Goal: Information Seeking & Learning: Learn about a topic

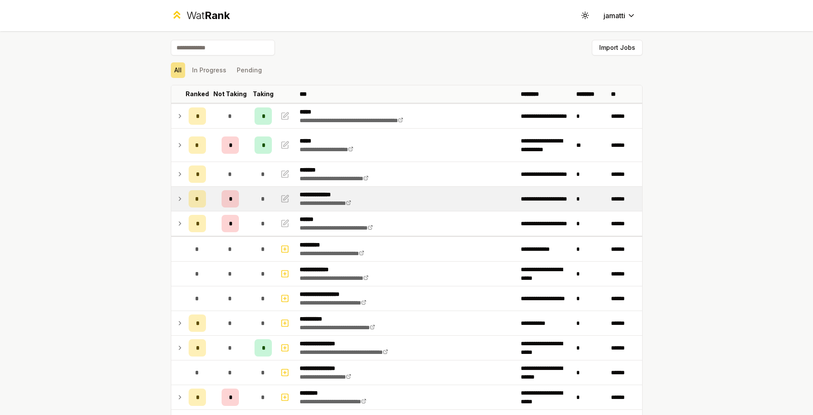
click at [171, 202] on td at bounding box center [178, 199] width 14 height 24
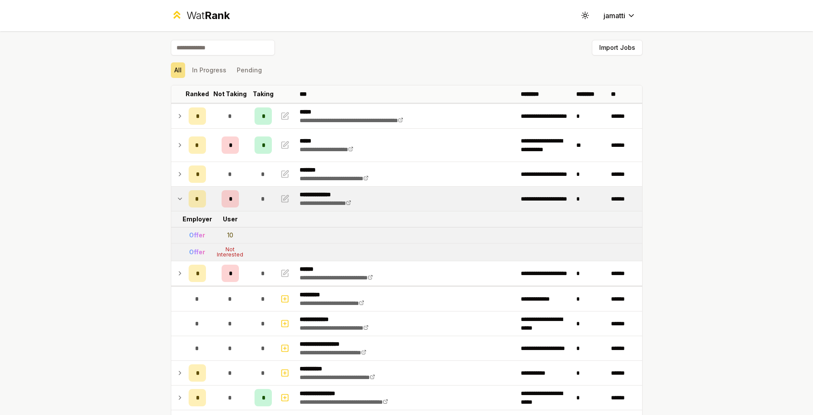
click at [171, 202] on td at bounding box center [178, 199] width 14 height 24
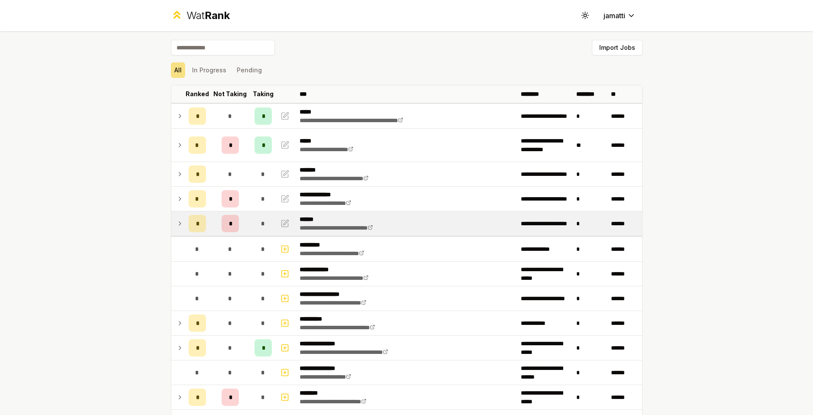
click at [176, 226] on icon at bounding box center [179, 223] width 7 height 10
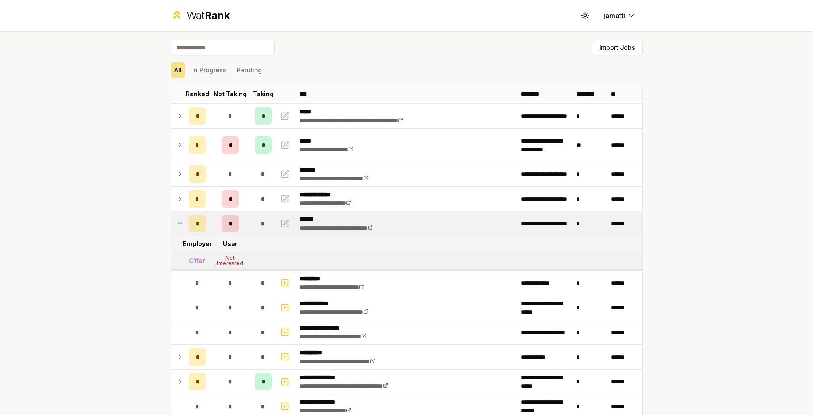
click at [176, 226] on icon at bounding box center [179, 223] width 7 height 10
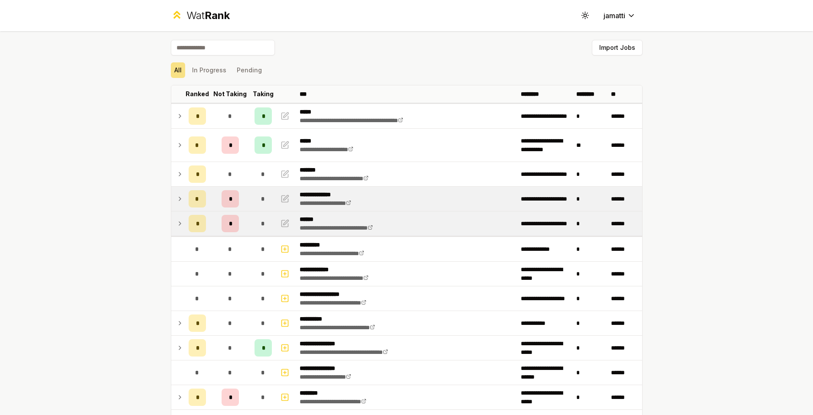
click at [176, 195] on icon at bounding box center [179, 199] width 7 height 10
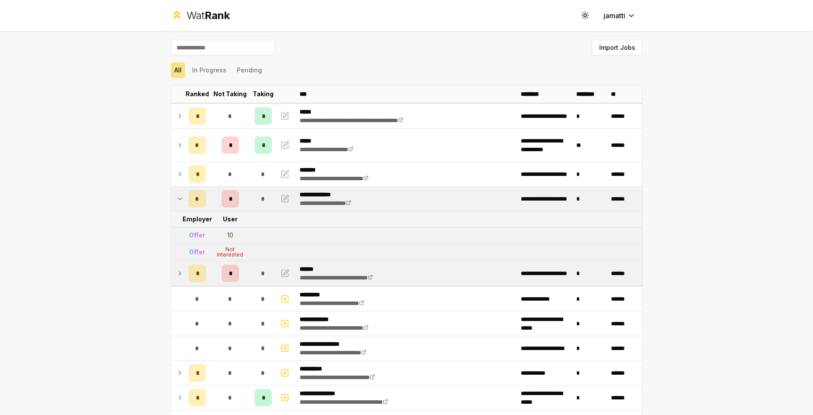
click at [176, 195] on icon at bounding box center [179, 199] width 7 height 10
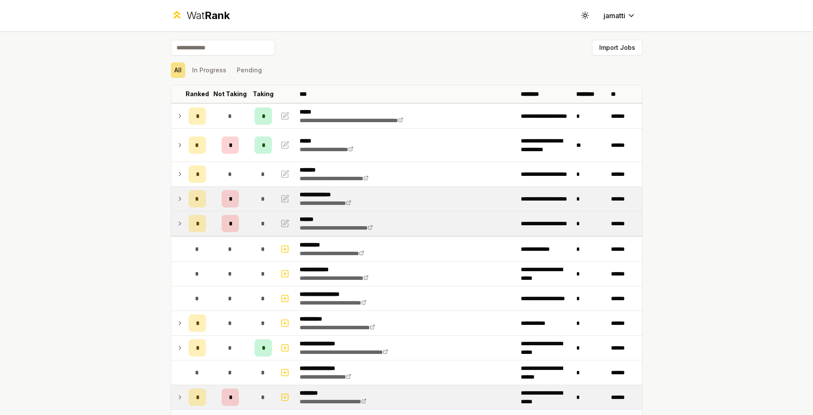
scroll to position [217, 0]
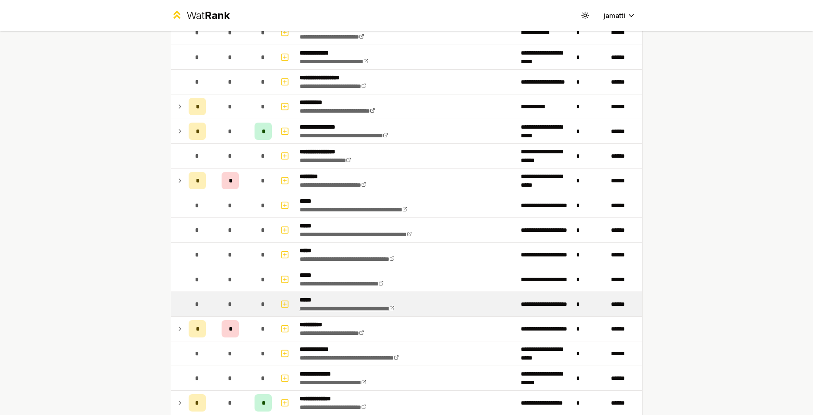
click at [391, 309] on link "**********" at bounding box center [347, 309] width 95 height 6
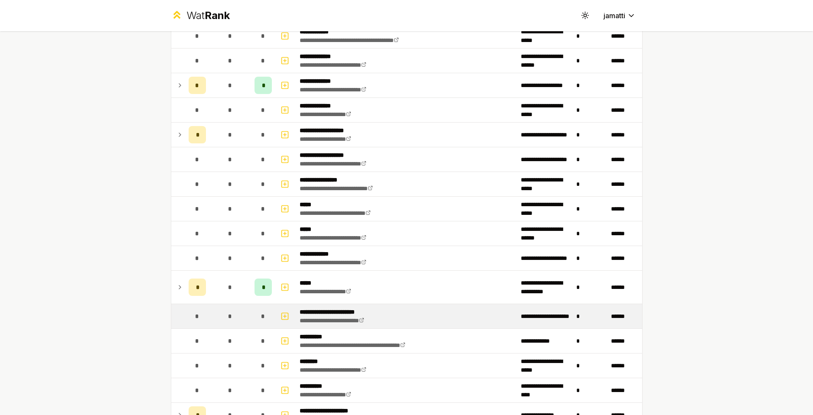
scroll to position [650, 0]
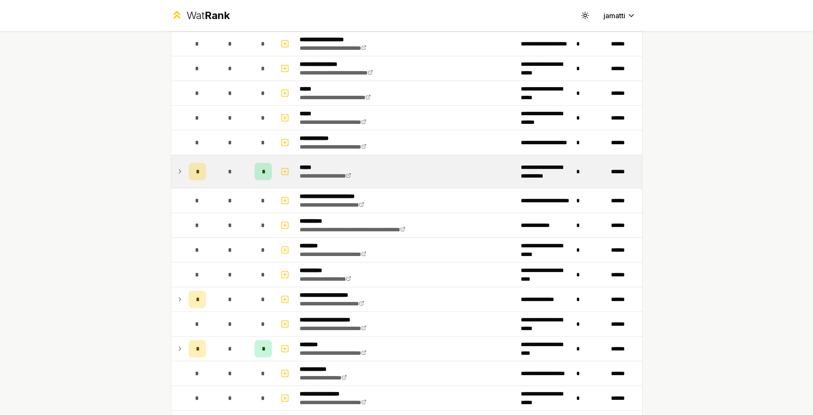
click at [178, 172] on icon at bounding box center [179, 171] width 7 height 10
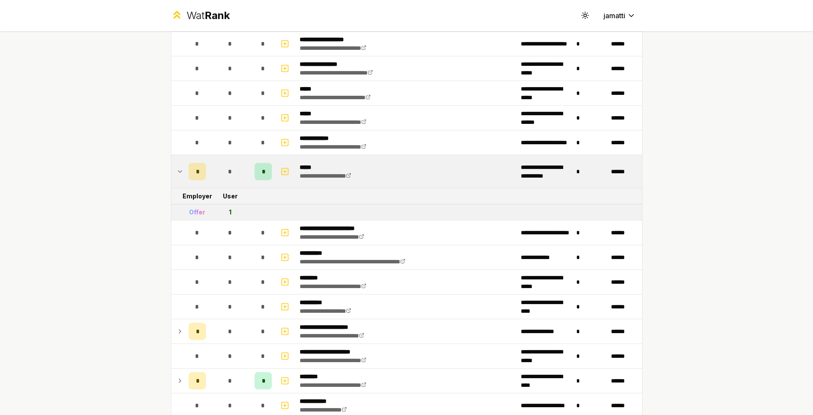
click at [178, 172] on icon at bounding box center [179, 171] width 7 height 10
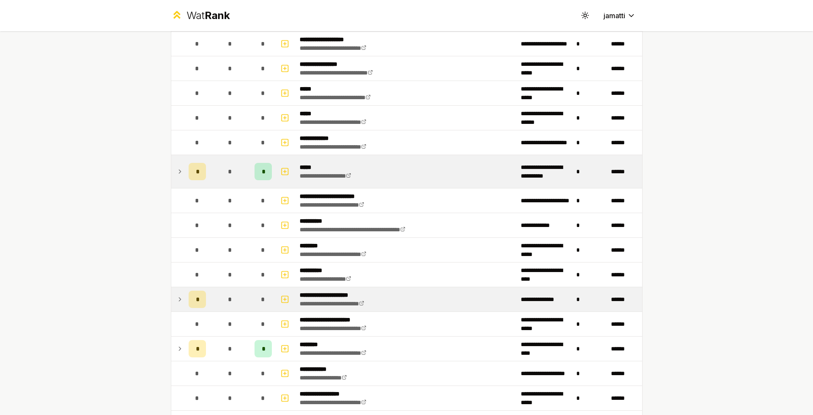
click at [176, 303] on icon at bounding box center [179, 299] width 7 height 10
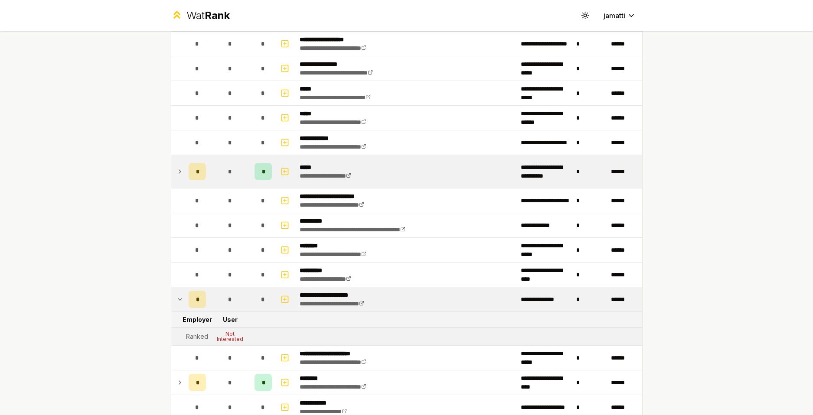
click at [176, 301] on icon at bounding box center [179, 299] width 7 height 10
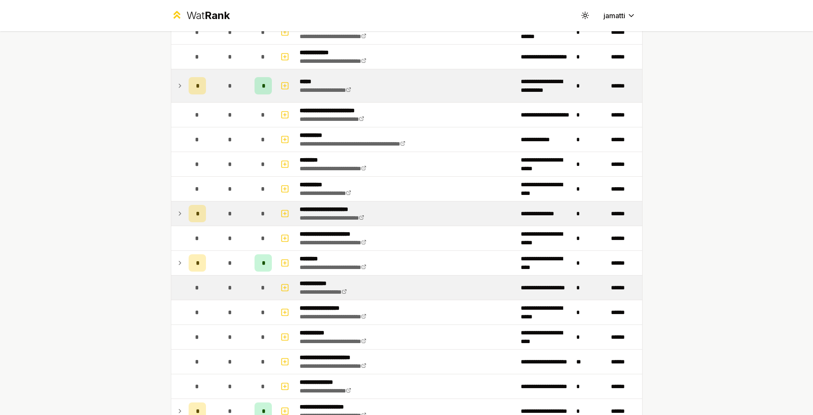
scroll to position [737, 0]
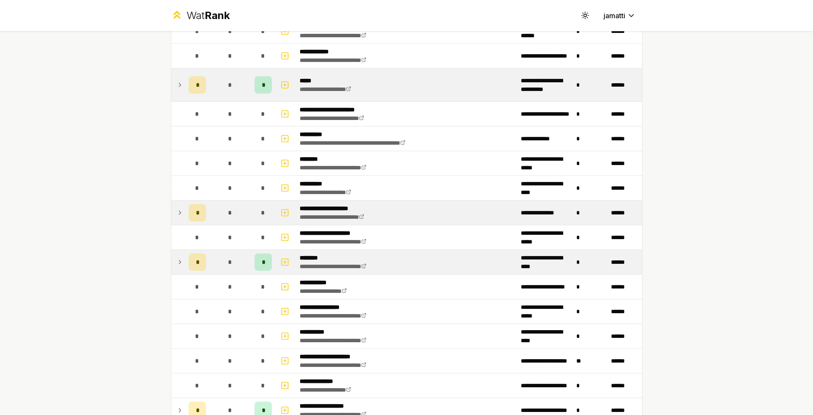
click at [171, 264] on td at bounding box center [178, 262] width 14 height 24
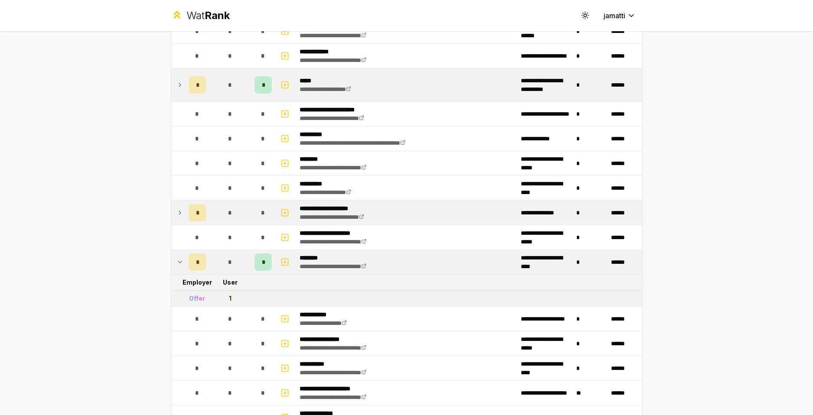
click at [171, 264] on td at bounding box center [178, 262] width 14 height 24
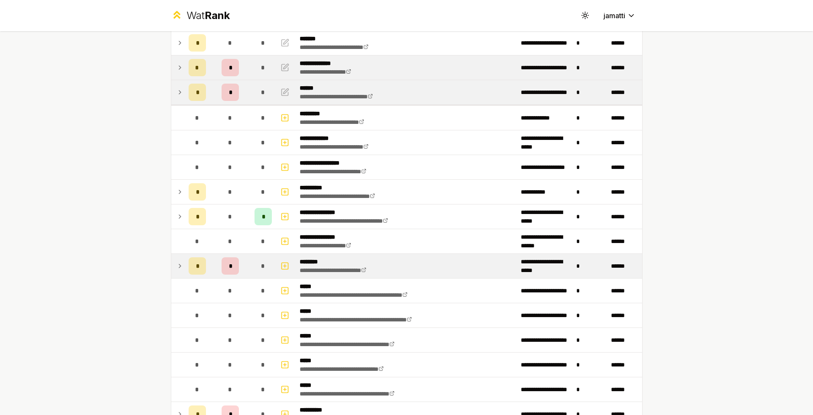
scroll to position [0, 0]
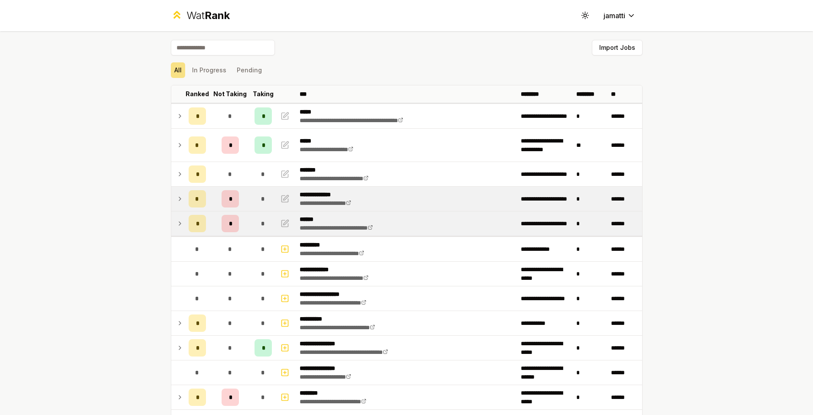
click at [176, 224] on icon at bounding box center [179, 223] width 7 height 10
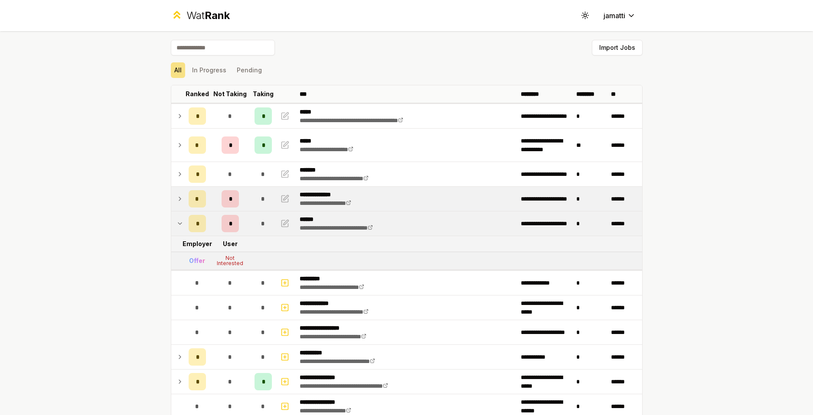
click at [176, 224] on icon at bounding box center [179, 223] width 7 height 10
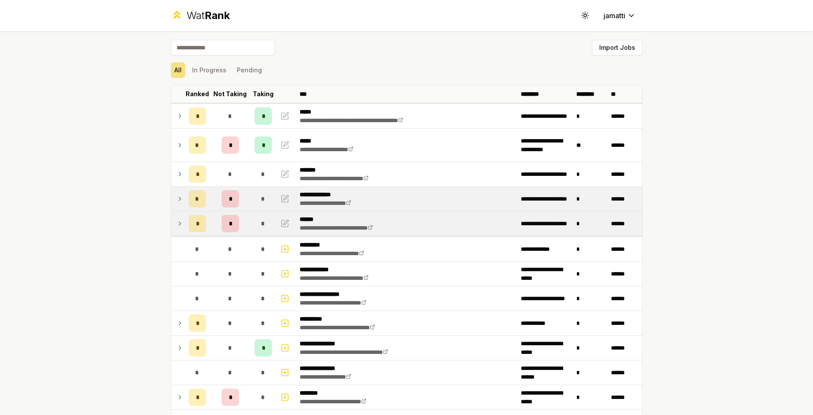
click at [171, 196] on td at bounding box center [178, 199] width 14 height 24
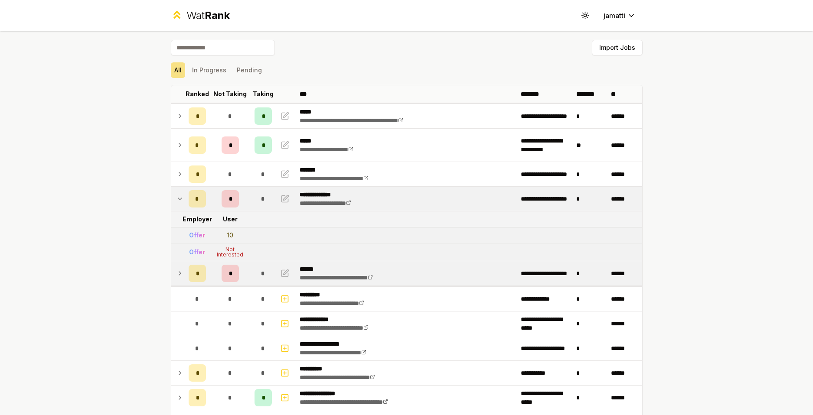
click at [174, 199] on td at bounding box center [178, 199] width 14 height 24
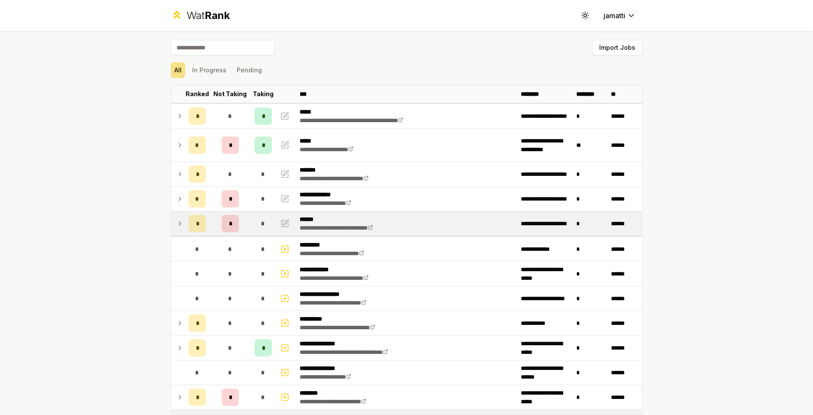
click at [366, 414] on p "*****" at bounding box center [371, 418] width 142 height 9
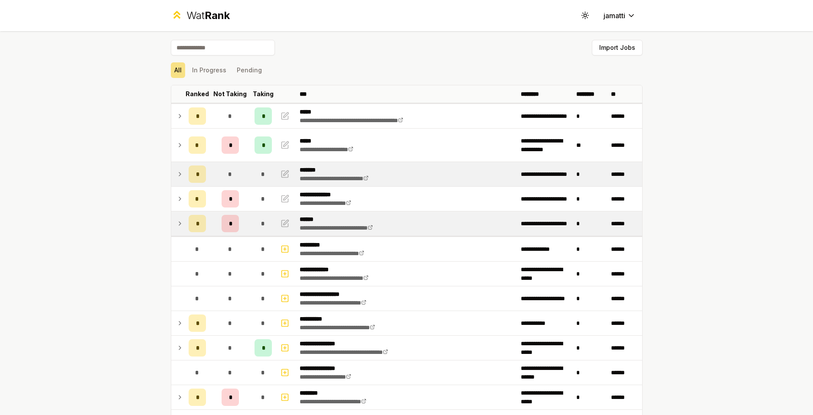
click at [176, 174] on icon at bounding box center [179, 174] width 7 height 10
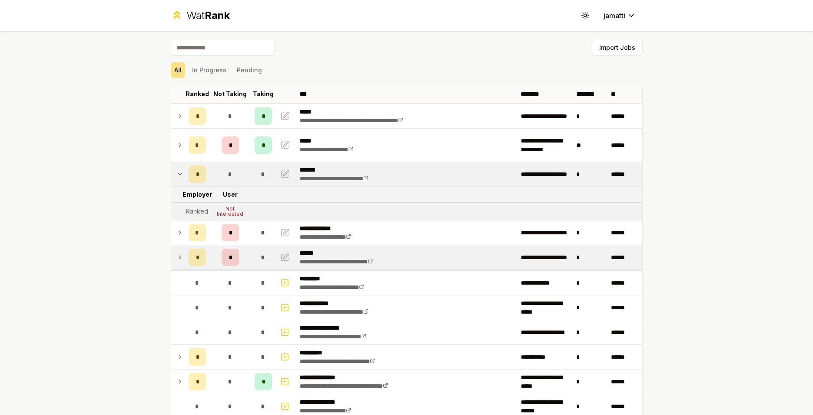
click at [176, 176] on icon at bounding box center [179, 174] width 7 height 10
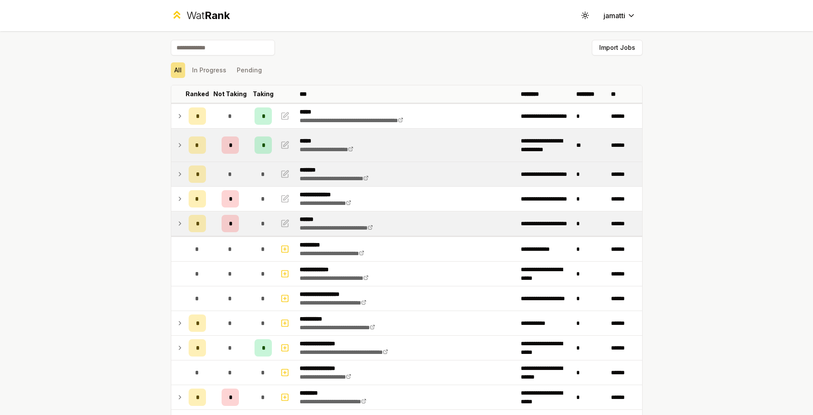
click at [176, 141] on icon at bounding box center [179, 145] width 7 height 10
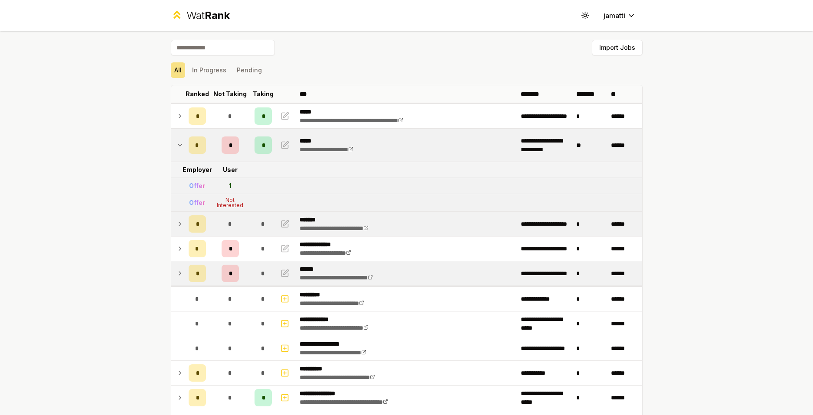
click at [176, 143] on icon at bounding box center [179, 145] width 7 height 10
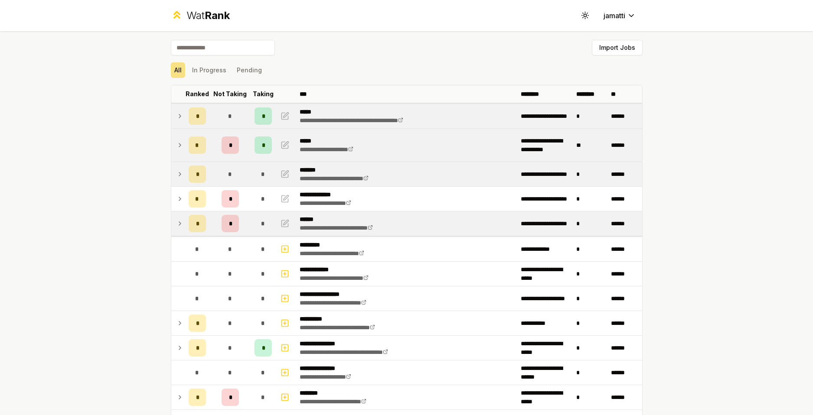
click at [177, 115] on icon at bounding box center [179, 116] width 7 height 10
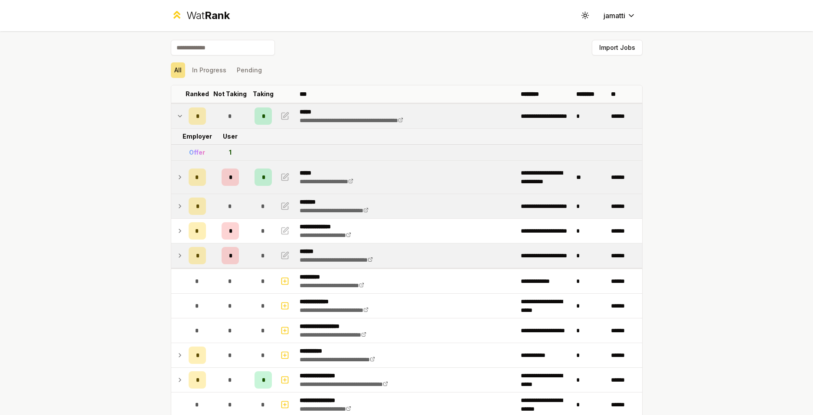
click at [177, 115] on icon at bounding box center [179, 116] width 7 height 10
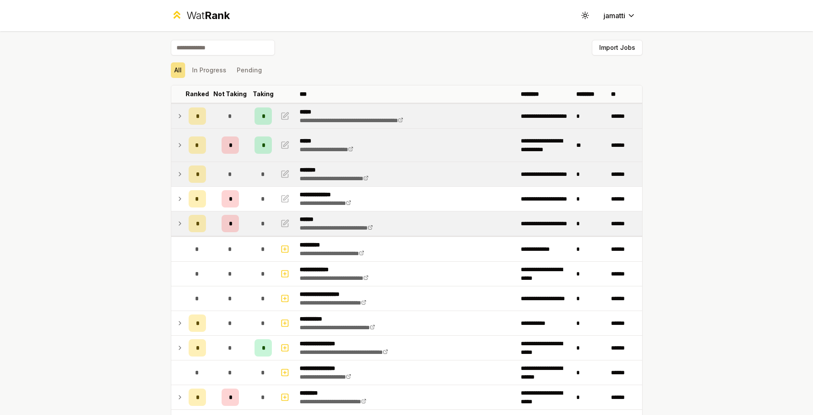
click at [178, 226] on icon at bounding box center [179, 223] width 7 height 10
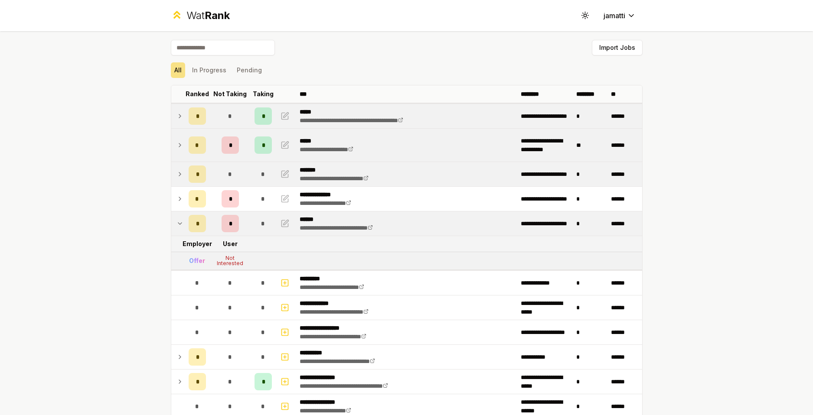
click at [176, 221] on icon at bounding box center [179, 223] width 7 height 10
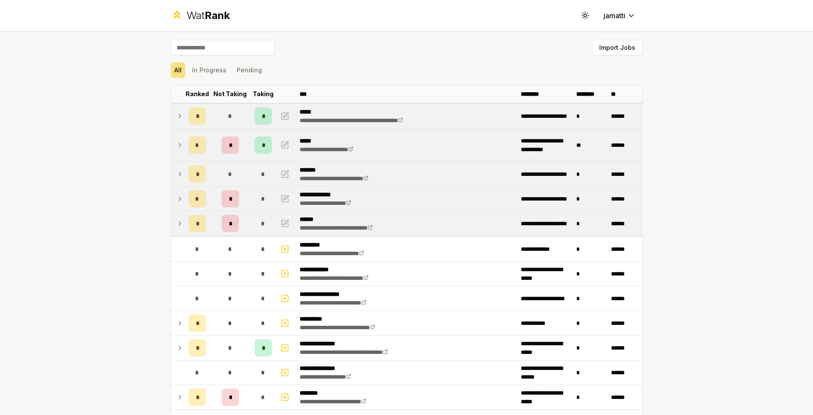
click at [172, 194] on td at bounding box center [178, 199] width 14 height 24
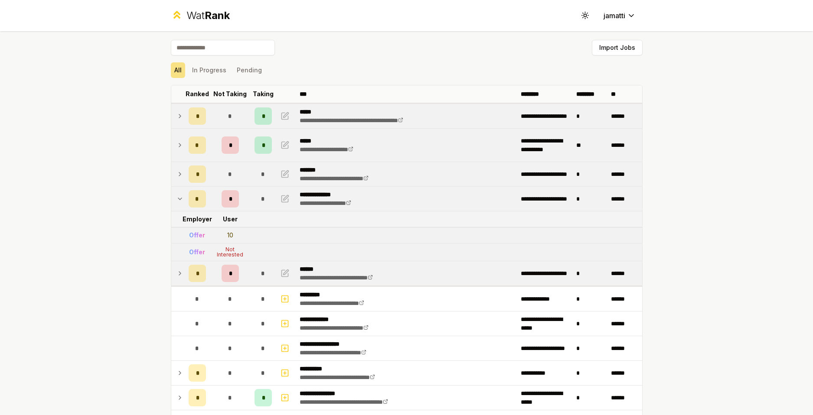
click at [173, 195] on td at bounding box center [178, 199] width 14 height 24
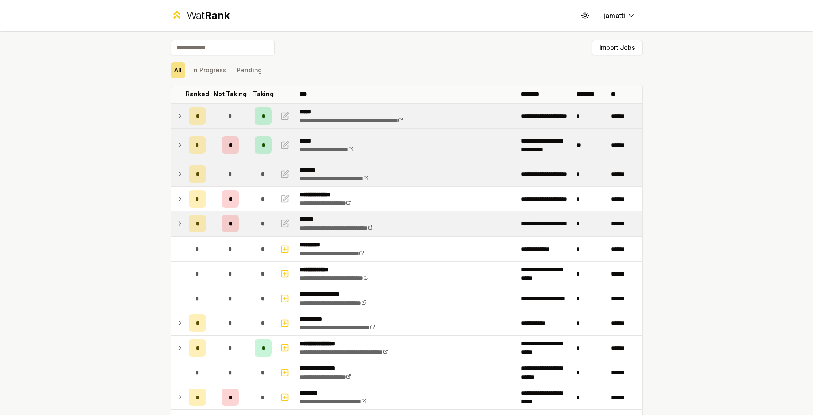
click at [173, 184] on td at bounding box center [178, 174] width 14 height 24
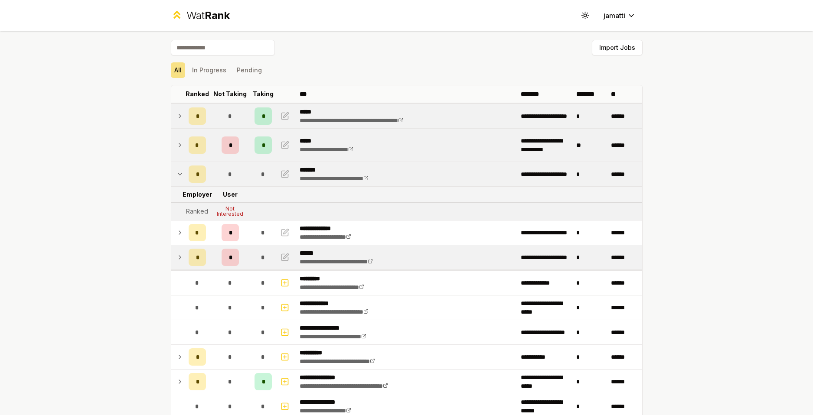
click at [173, 184] on td at bounding box center [178, 174] width 14 height 24
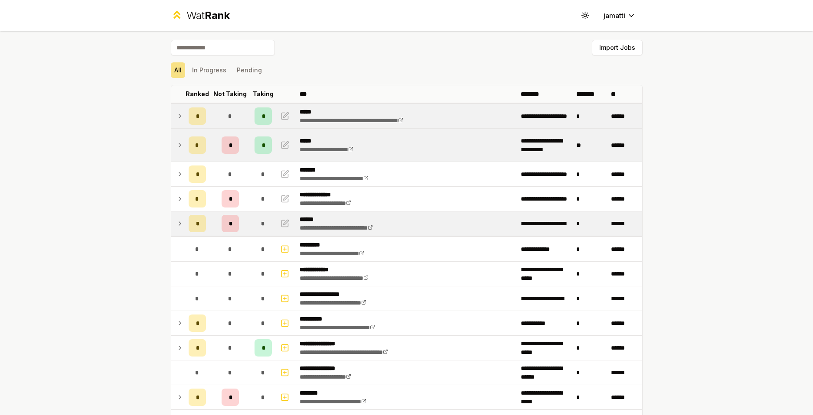
click at [177, 199] on icon at bounding box center [179, 199] width 7 height 10
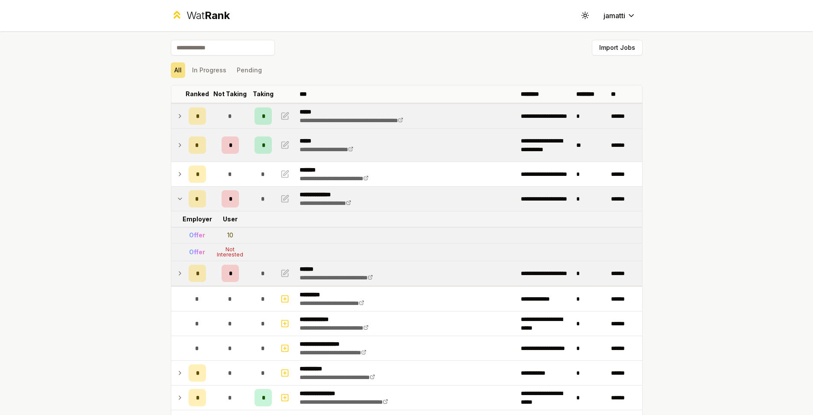
click at [176, 199] on icon at bounding box center [179, 199] width 7 height 10
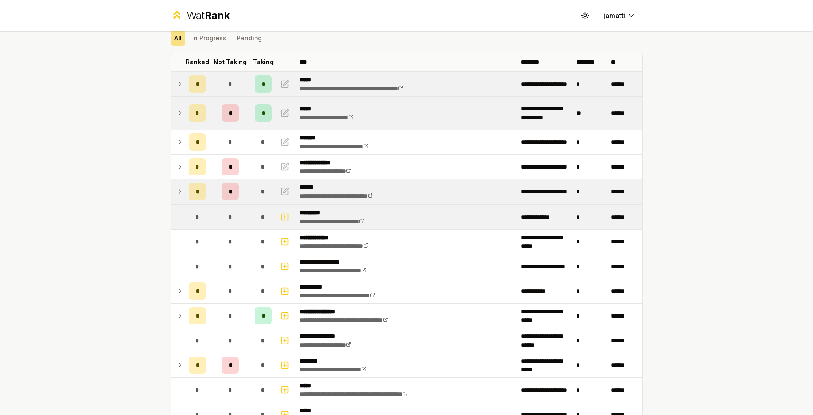
scroll to position [130, 0]
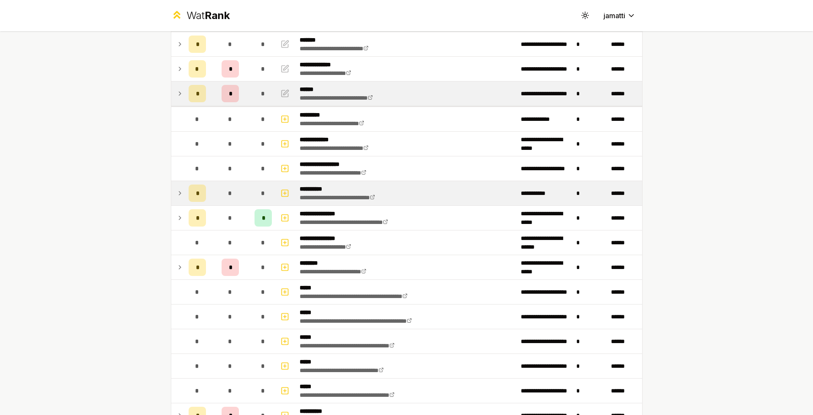
click at [176, 194] on icon at bounding box center [179, 193] width 7 height 10
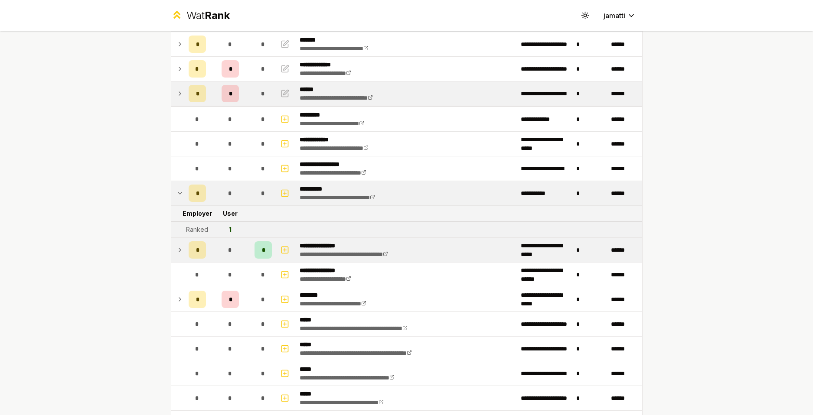
click at [178, 252] on icon at bounding box center [179, 250] width 7 height 10
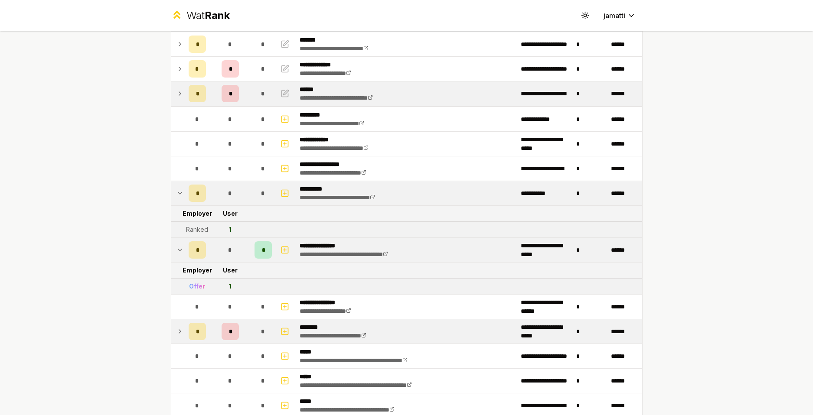
click at [176, 333] on icon at bounding box center [179, 331] width 7 height 10
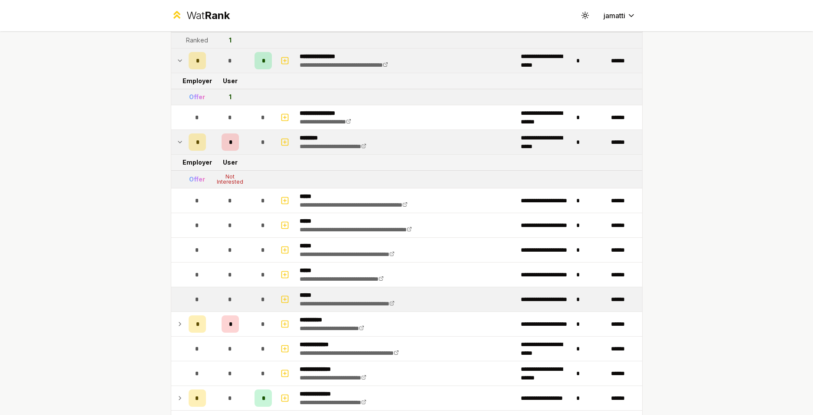
scroll to position [347, 0]
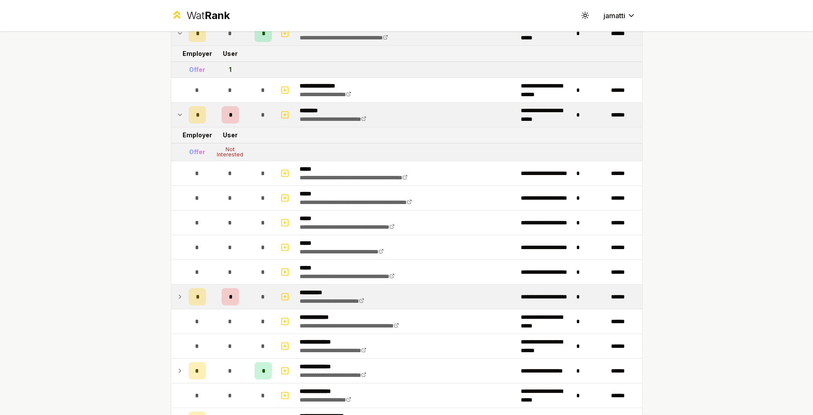
click at [175, 304] on td at bounding box center [178, 297] width 14 height 24
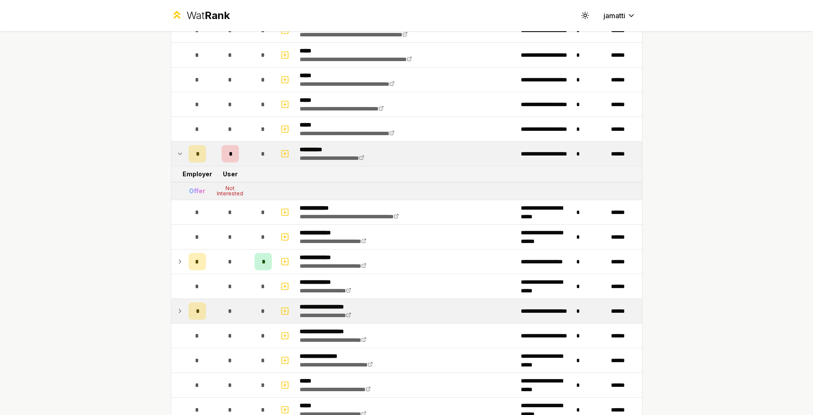
scroll to position [563, 0]
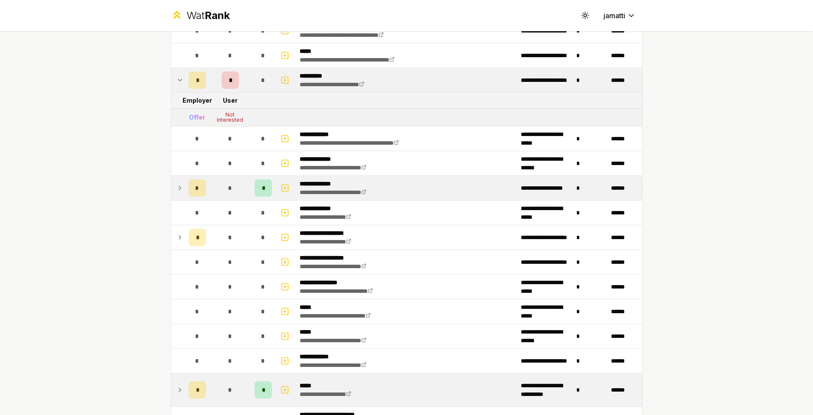
click at [171, 188] on td at bounding box center [178, 188] width 14 height 24
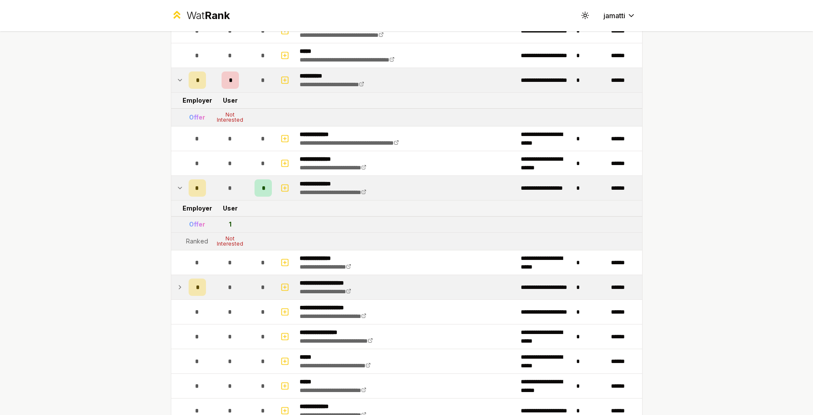
click at [179, 289] on icon at bounding box center [180, 287] width 2 height 3
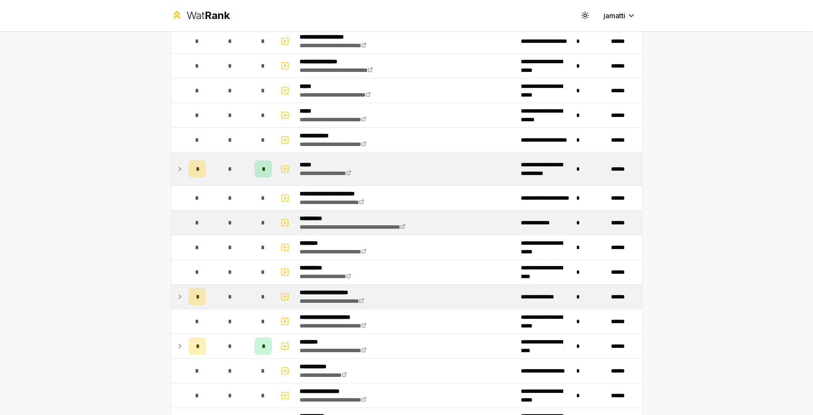
scroll to position [867, 0]
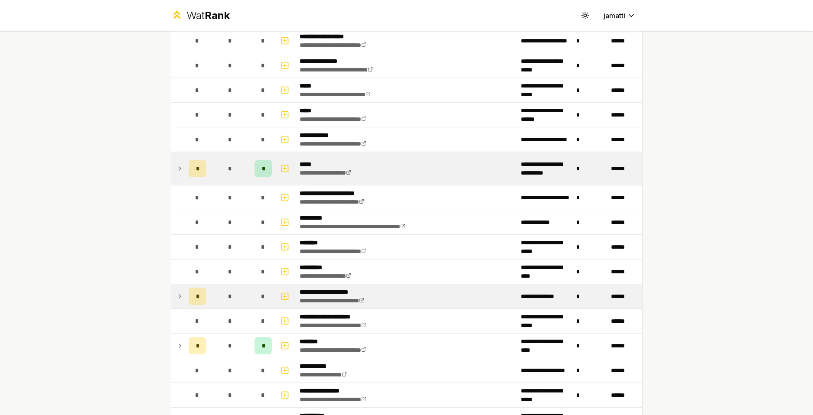
click at [171, 173] on td at bounding box center [178, 168] width 14 height 33
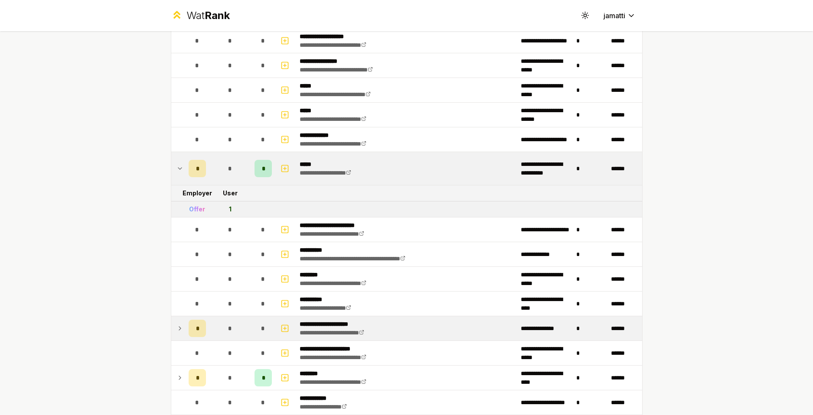
click at [176, 328] on icon at bounding box center [179, 328] width 7 height 10
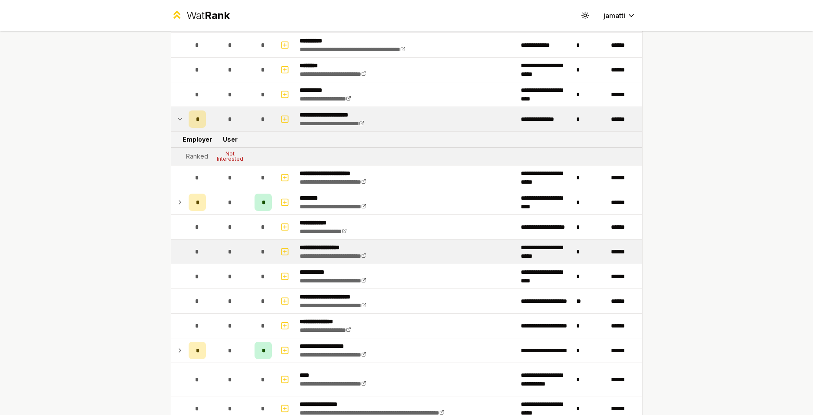
scroll to position [1084, 0]
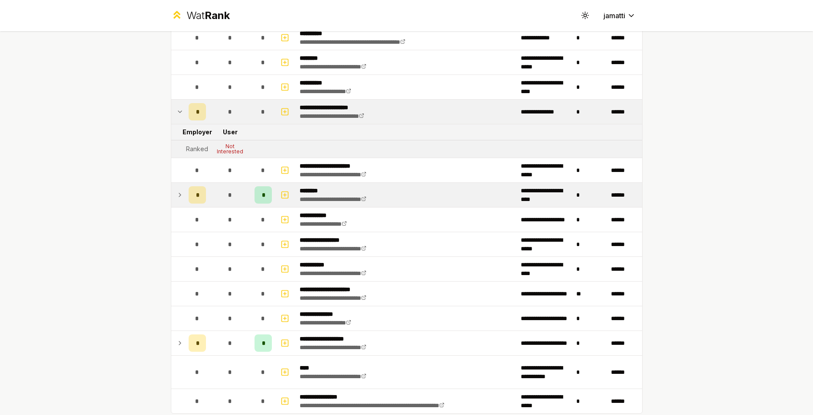
click at [179, 191] on icon at bounding box center [179, 195] width 7 height 10
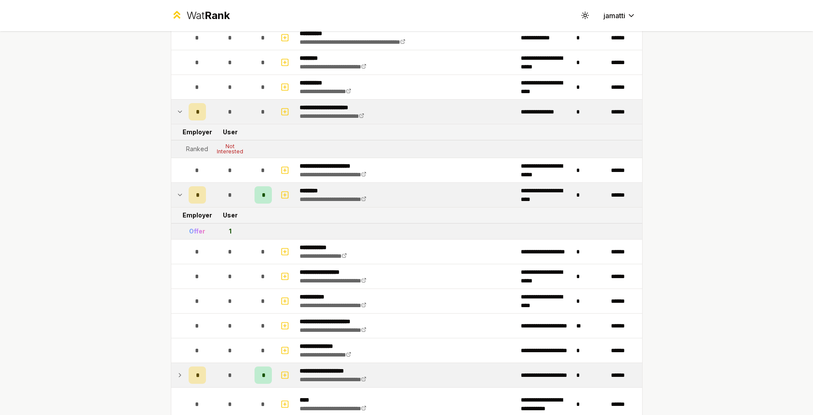
click at [176, 378] on icon at bounding box center [179, 375] width 7 height 10
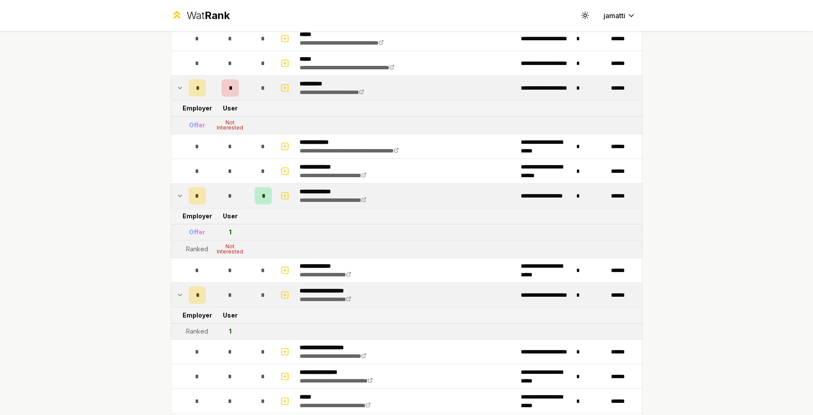
scroll to position [0, 0]
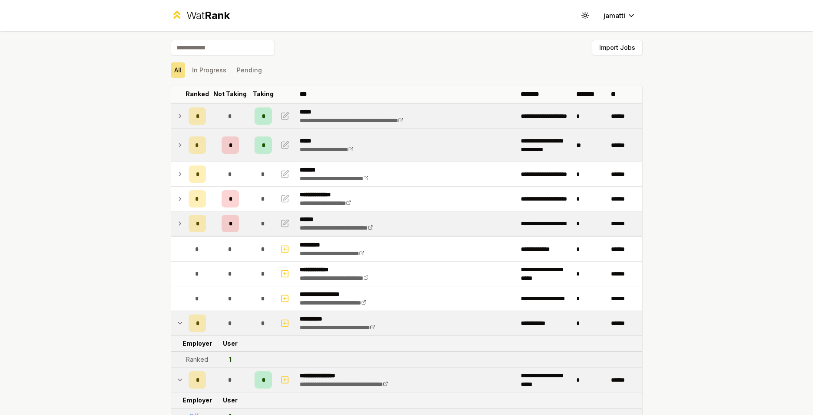
drag, startPoint x: 97, startPoint y: 314, endPoint x: 104, endPoint y: 86, distance: 228.1
